Goal: Transaction & Acquisition: Obtain resource

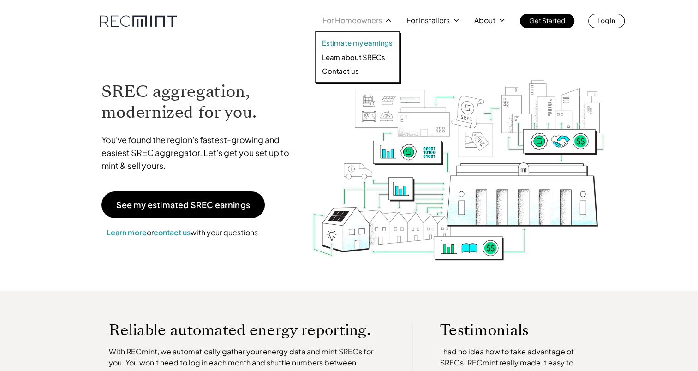
click at [349, 40] on p "Estimate my earnings" at bounding box center [357, 42] width 71 height 9
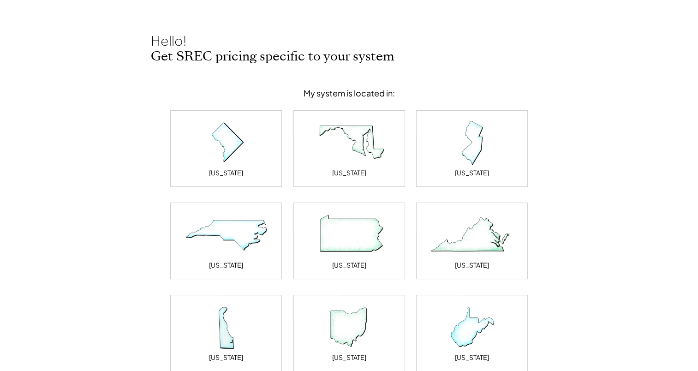
scroll to position [46, 0]
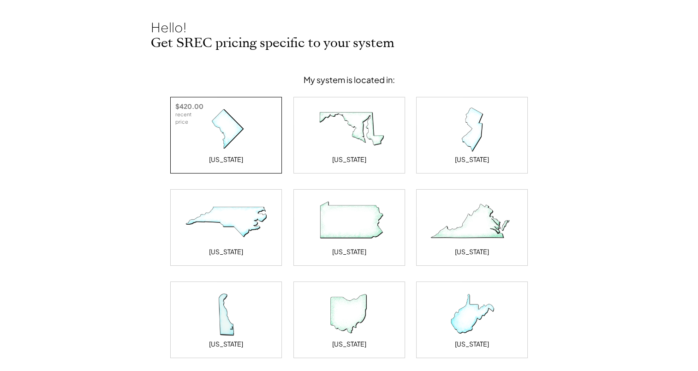
click at [215, 132] on img at bounding box center [226, 130] width 92 height 46
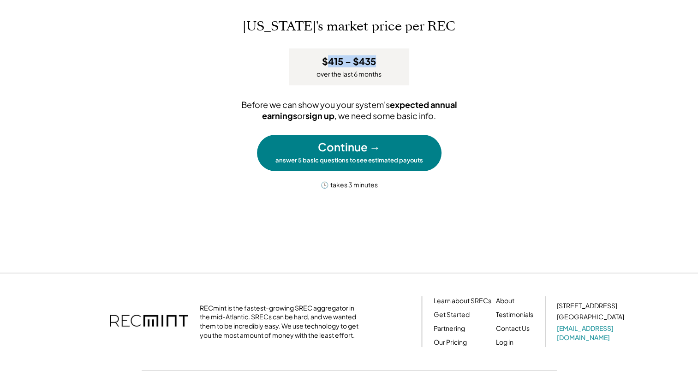
drag, startPoint x: 328, startPoint y: 62, endPoint x: 384, endPoint y: 61, distance: 55.4
click at [384, 61] on div "$415 – $435 over the last 6 months" at bounding box center [349, 66] width 120 height 37
drag, startPoint x: 384, startPoint y: 61, endPoint x: 478, endPoint y: 61, distance: 94.1
click at [477, 62] on div "[US_STATE]'s market price per REC $415 – $435 over the last 6 months Before we …" at bounding box center [349, 104] width 397 height 170
click at [359, 148] on div "Continue →" at bounding box center [349, 147] width 63 height 16
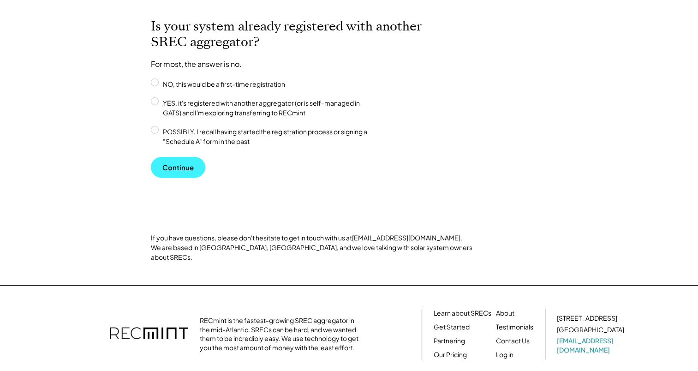
click at [174, 170] on button "Continue" at bounding box center [178, 167] width 54 height 21
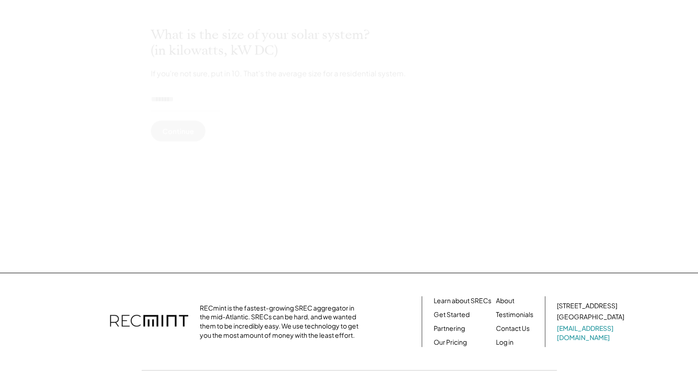
scroll to position [0, 0]
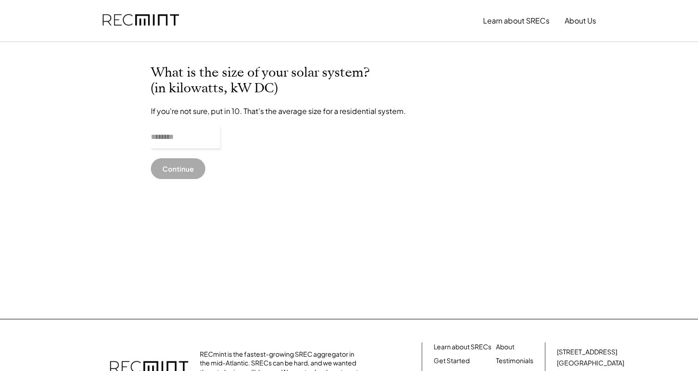
click at [178, 143] on input "input" at bounding box center [185, 137] width 69 height 23
type input "******"
click at [182, 170] on button "Continue" at bounding box center [178, 168] width 54 height 21
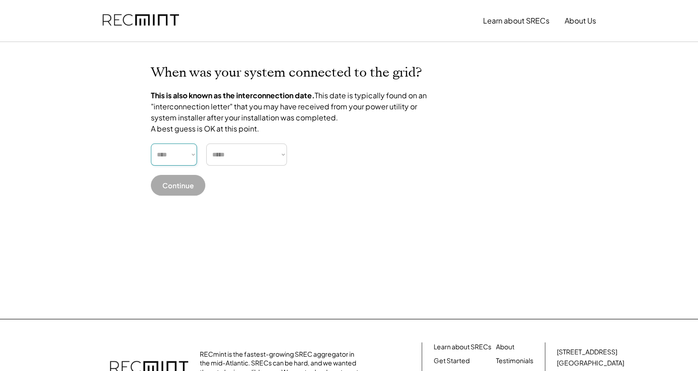
click at [171, 165] on select "**** **** **** **** **** **** **** **** **** **** **** **** **** **** ****" at bounding box center [174, 154] width 46 height 22
select select "****"
click at [151, 154] on select "**** **** **** **** **** **** **** **** **** **** **** **** **** **** ****" at bounding box center [174, 154] width 46 height 22
click at [235, 161] on select "***** ******* ******** ***** ***** *** **** **** ****** ********* ******* *****…" at bounding box center [246, 154] width 81 height 22
select select "**********"
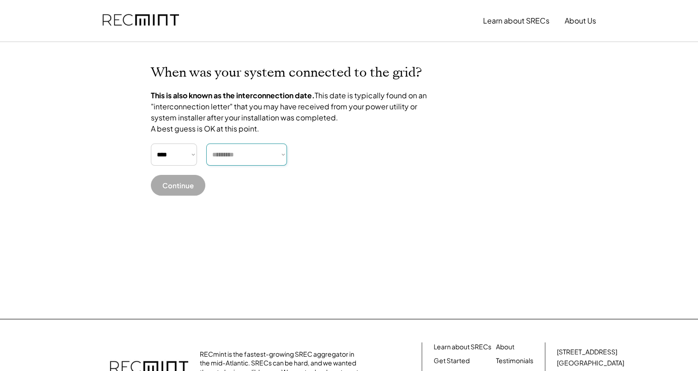
click at [206, 154] on select "***** ******* ******** ***** ***** *** **** **** ****** ********* ******* *****…" at bounding box center [246, 154] width 81 height 22
click at [181, 196] on button "Continue" at bounding box center [178, 185] width 54 height 21
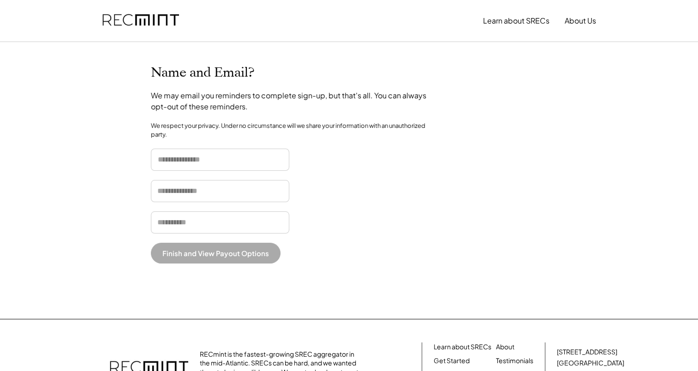
click at [210, 153] on input "input" at bounding box center [220, 160] width 138 height 22
type input "*"
click at [161, 195] on input "input" at bounding box center [220, 191] width 138 height 22
type input "*"
click at [160, 219] on input "email" at bounding box center [220, 222] width 138 height 22
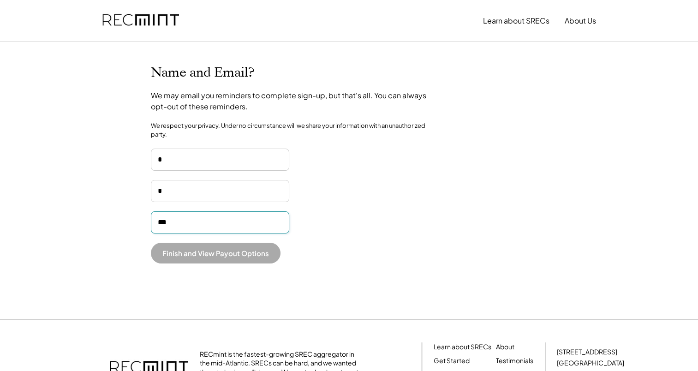
type input "**********"
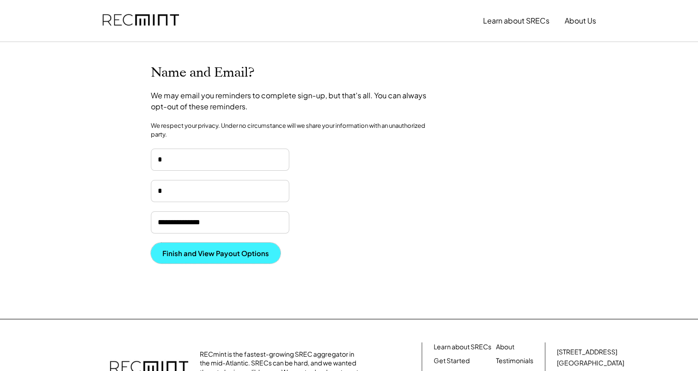
click at [179, 251] on button "Finish and View Payout Options" at bounding box center [216, 253] width 130 height 21
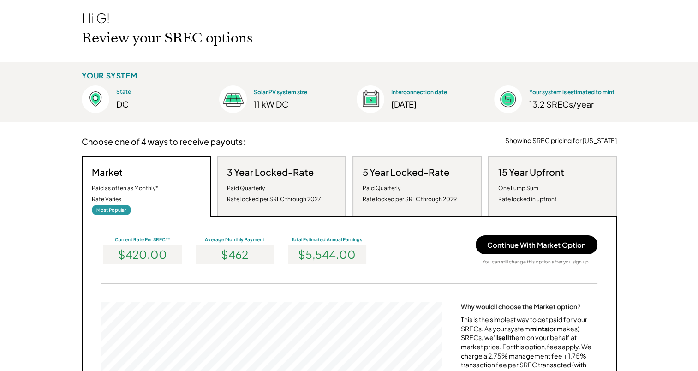
scroll to position [175, 341]
drag, startPoint x: 299, startPoint y: 255, endPoint x: 357, endPoint y: 261, distance: 58.0
click at [357, 261] on div "$5,544.00" at bounding box center [327, 254] width 78 height 19
drag, startPoint x: 357, startPoint y: 261, endPoint x: 405, endPoint y: 231, distance: 55.9
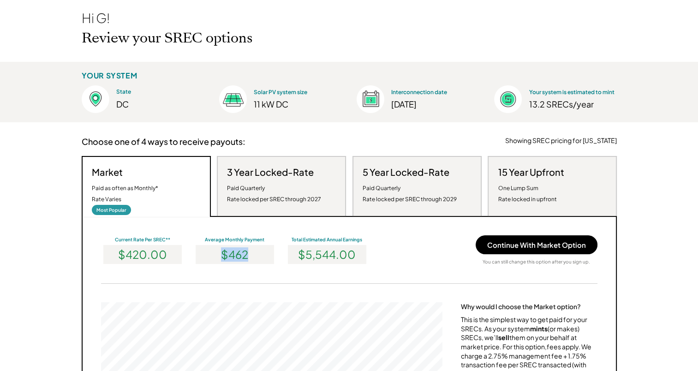
drag, startPoint x: 220, startPoint y: 257, endPoint x: 255, endPoint y: 258, distance: 34.1
click at [255, 258] on div "$462" at bounding box center [235, 254] width 78 height 19
drag, startPoint x: 255, startPoint y: 258, endPoint x: 240, endPoint y: 227, distance: 33.6
click at [264, 185] on div "Paid Quarterly Rate locked per SREC through 2027" at bounding box center [274, 194] width 94 height 22
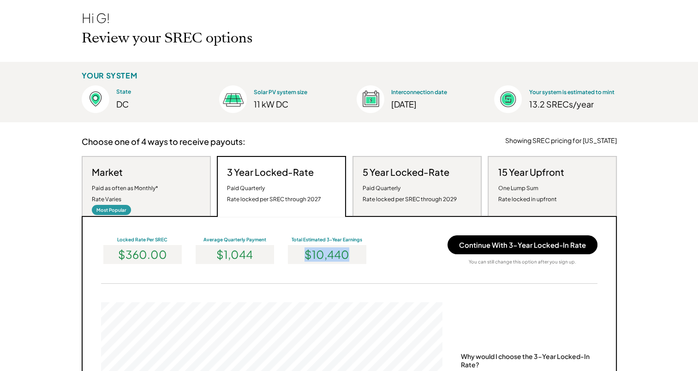
drag, startPoint x: 304, startPoint y: 253, endPoint x: 350, endPoint y: 255, distance: 46.2
click at [350, 255] on div "$10,440" at bounding box center [327, 254] width 78 height 19
drag, startPoint x: 350, startPoint y: 255, endPoint x: 406, endPoint y: 253, distance: 56.8
click at [406, 253] on div "Locked Rate Per SREC $360.00 Average Quarterly Payment $1,044 Total Estimated 3…" at bounding box center [349, 250] width 496 height 30
click at [389, 188] on div "Paid Quarterly Rate locked per SREC through 2029" at bounding box center [410, 194] width 94 height 22
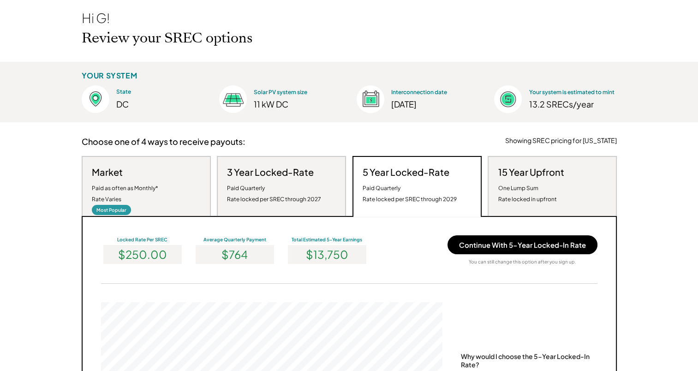
click at [510, 177] on h3 "15 Year Upfront" at bounding box center [531, 172] width 66 height 12
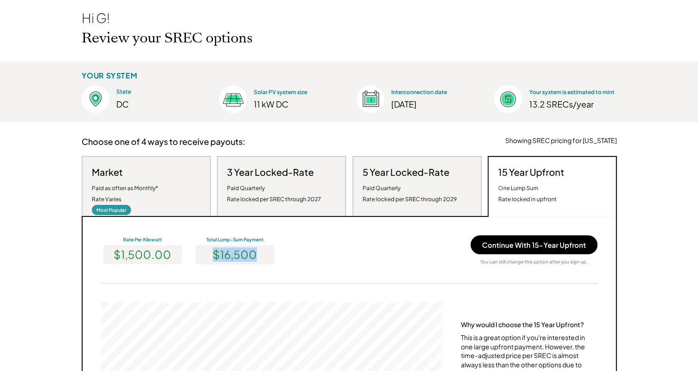
drag, startPoint x: 213, startPoint y: 253, endPoint x: 259, endPoint y: 251, distance: 45.7
click at [259, 251] on div "$16,500" at bounding box center [235, 254] width 78 height 19
drag, startPoint x: 259, startPoint y: 251, endPoint x: 329, endPoint y: 247, distance: 70.2
click at [329, 247] on div "Rate Per Kilowatt $1,500.00 Total Lump-Sum Payment $16,500 Continue With 15-Yea…" at bounding box center [349, 250] width 496 height 30
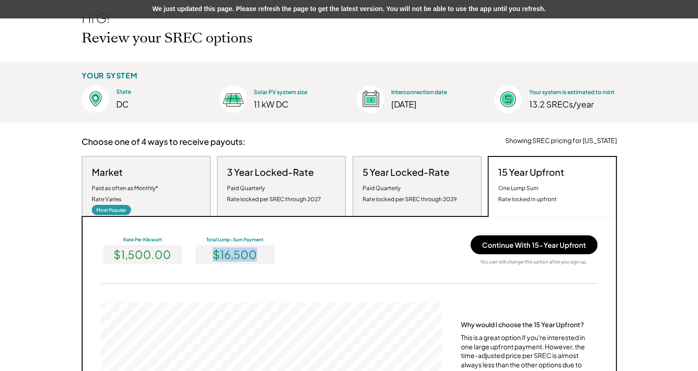
drag, startPoint x: 216, startPoint y: 253, endPoint x: 272, endPoint y: 254, distance: 55.4
click at [272, 254] on div "$16,500" at bounding box center [235, 254] width 78 height 19
drag, startPoint x: 272, startPoint y: 254, endPoint x: 346, endPoint y: 249, distance: 74.4
click at [345, 253] on div "Rate Per Kilowatt $1,500.00 Total Lump-Sum Payment $16,500 Continue With 15-Yea…" at bounding box center [349, 250] width 496 height 30
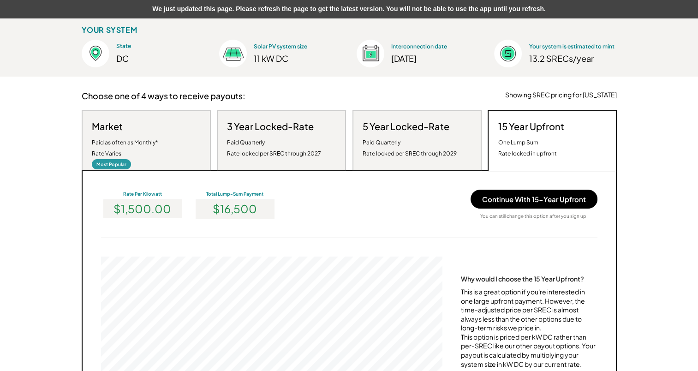
scroll to position [92, 0]
drag, startPoint x: 212, startPoint y: 209, endPoint x: 267, endPoint y: 209, distance: 55.4
click at [267, 209] on div "$16,500" at bounding box center [235, 208] width 78 height 19
drag, startPoint x: 267, startPoint y: 209, endPoint x: 328, endPoint y: 218, distance: 62.0
click at [318, 219] on div "Rate Per Kilowatt $1,500.00 Total Lump-Sum Payment $16,500 Continue With 15-Yea…" at bounding box center [349, 310] width 535 height 281
